Goal: Browse casually

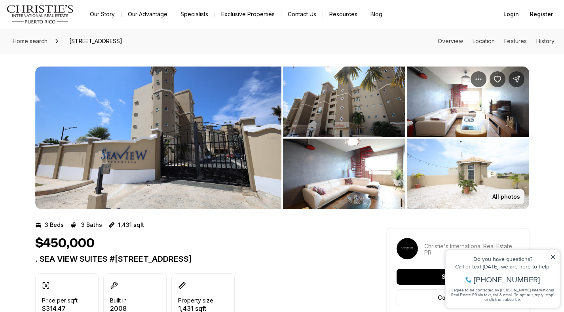
click at [509, 199] on p "All photos" at bounding box center [506, 196] width 28 height 6
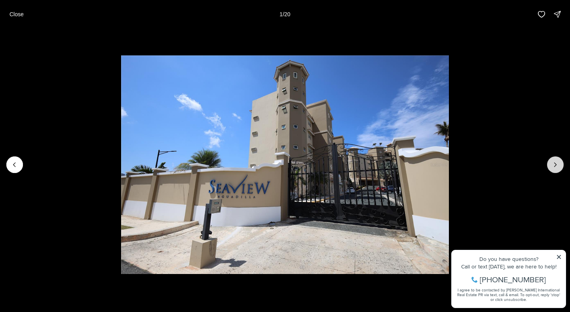
click at [551, 165] on icon "Next slide" at bounding box center [555, 165] width 8 height 8
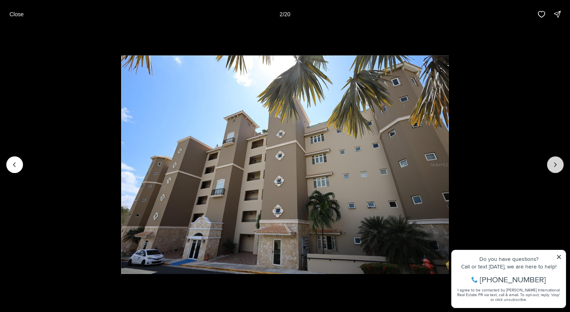
click at [551, 165] on icon "Next slide" at bounding box center [555, 165] width 8 height 8
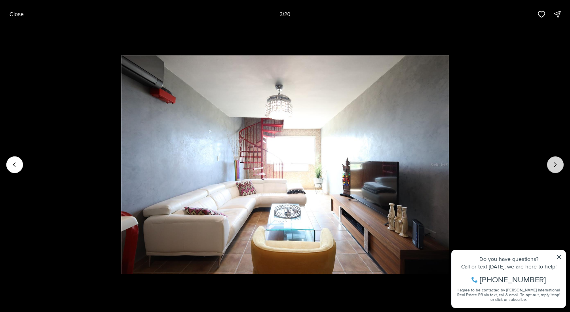
click at [551, 165] on icon "Next slide" at bounding box center [555, 165] width 8 height 8
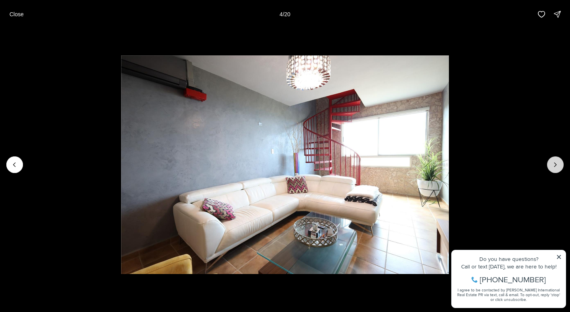
click at [551, 165] on icon "Next slide" at bounding box center [555, 165] width 8 height 8
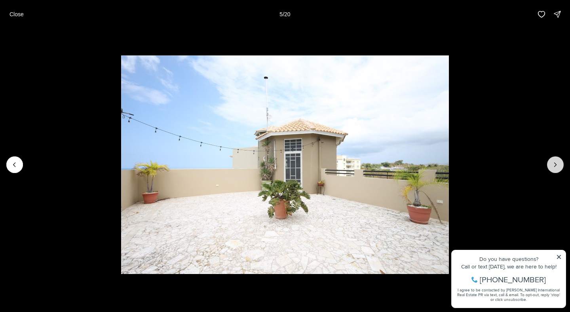
click at [551, 165] on icon "Next slide" at bounding box center [555, 165] width 8 height 8
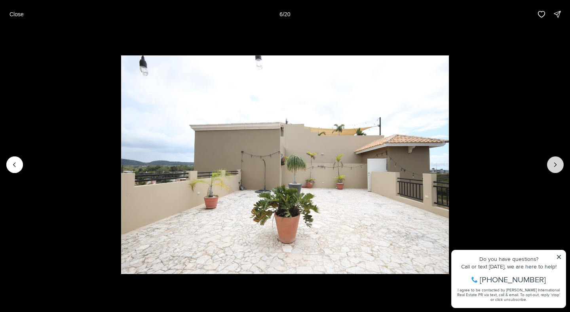
click at [551, 165] on icon "Next slide" at bounding box center [555, 165] width 8 height 8
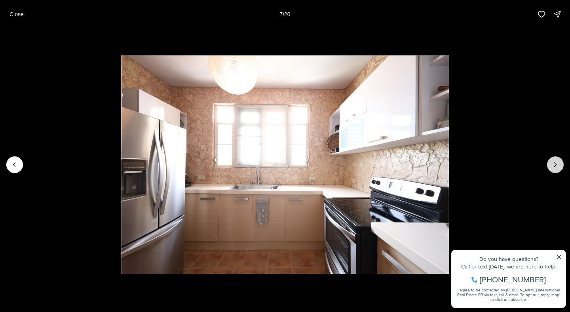
click at [551, 165] on icon "Next slide" at bounding box center [555, 165] width 8 height 8
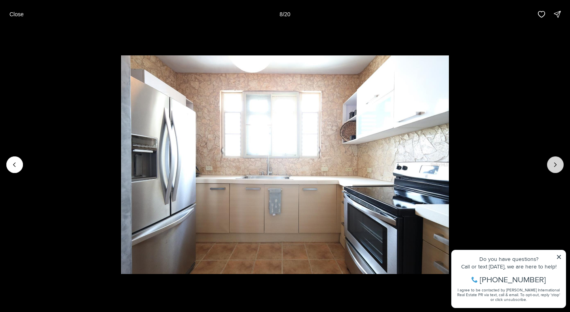
click at [551, 165] on icon "Next slide" at bounding box center [555, 165] width 8 height 8
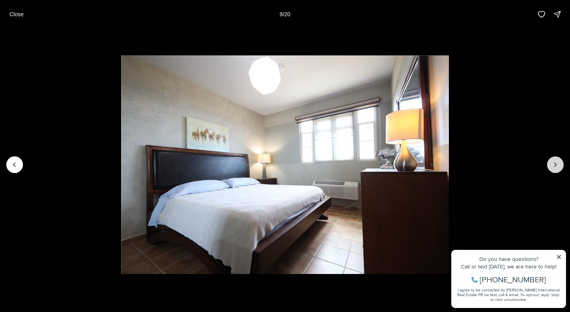
click at [551, 165] on icon "Next slide" at bounding box center [555, 165] width 8 height 8
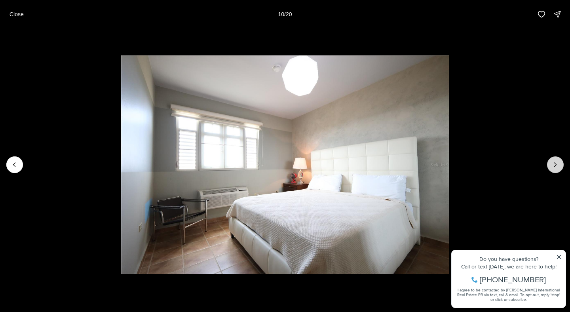
click at [551, 165] on icon "Next slide" at bounding box center [555, 165] width 8 height 8
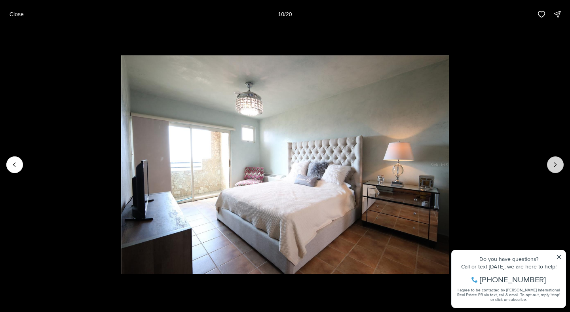
click at [551, 165] on icon "Next slide" at bounding box center [555, 165] width 8 height 8
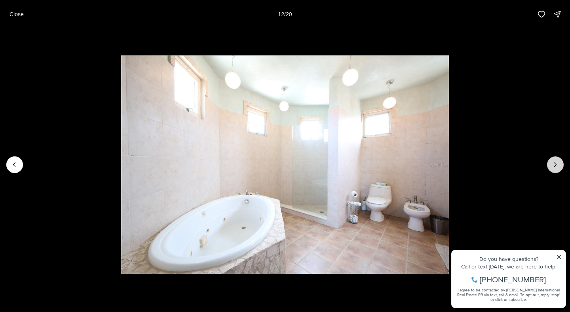
click at [551, 165] on icon "Next slide" at bounding box center [555, 165] width 8 height 8
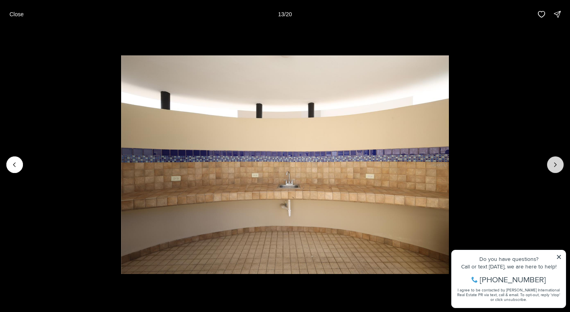
click at [551, 165] on icon "Next slide" at bounding box center [555, 165] width 8 height 8
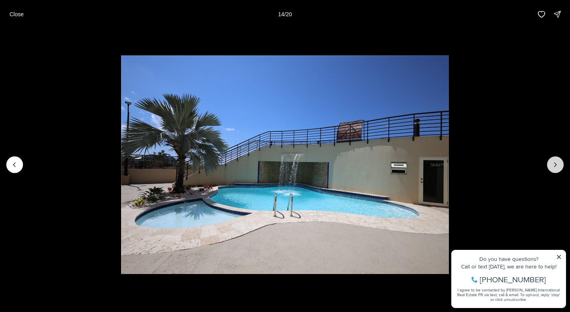
click at [551, 165] on icon "Next slide" at bounding box center [555, 165] width 8 height 8
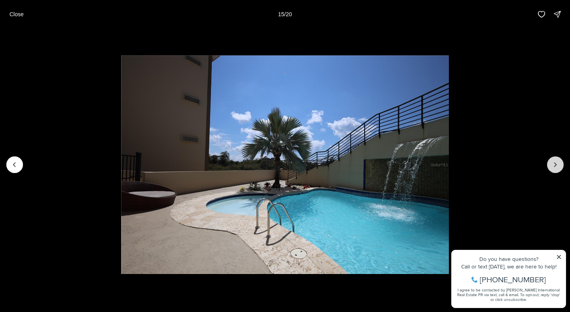
click at [551, 165] on icon "Next slide" at bounding box center [555, 165] width 8 height 8
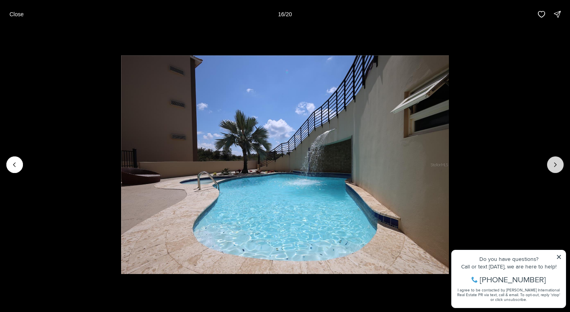
click at [551, 165] on icon "Next slide" at bounding box center [555, 165] width 8 height 8
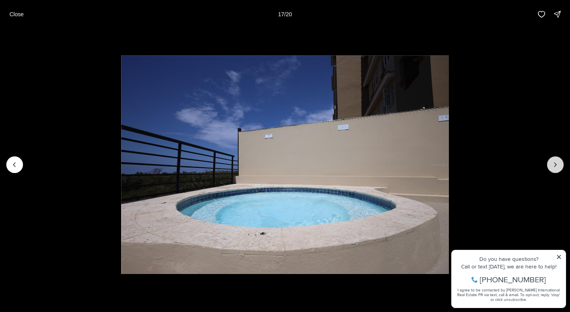
click at [551, 165] on icon "Next slide" at bounding box center [555, 165] width 8 height 8
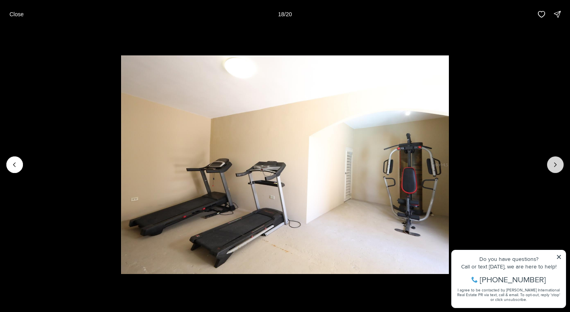
click at [551, 165] on icon "Next slide" at bounding box center [555, 165] width 8 height 8
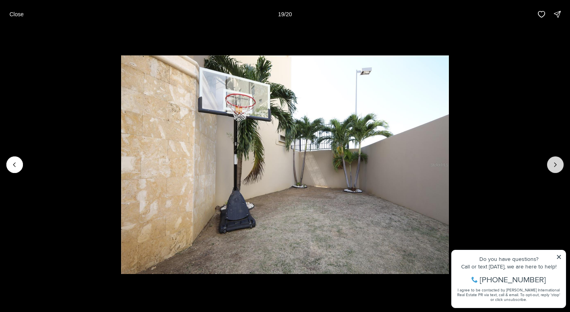
click at [551, 165] on icon "Next slide" at bounding box center [555, 165] width 8 height 8
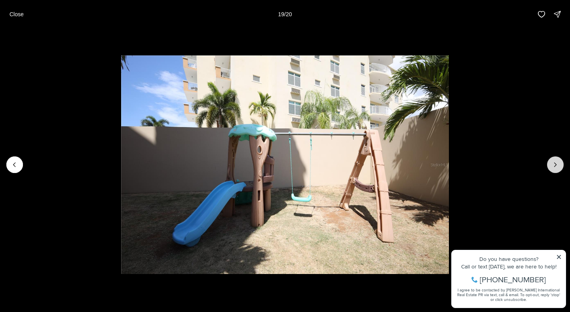
click at [551, 165] on div at bounding box center [555, 164] width 17 height 17
click at [19, 13] on p "Close" at bounding box center [16, 14] width 14 height 6
